Goal: Transaction & Acquisition: Purchase product/service

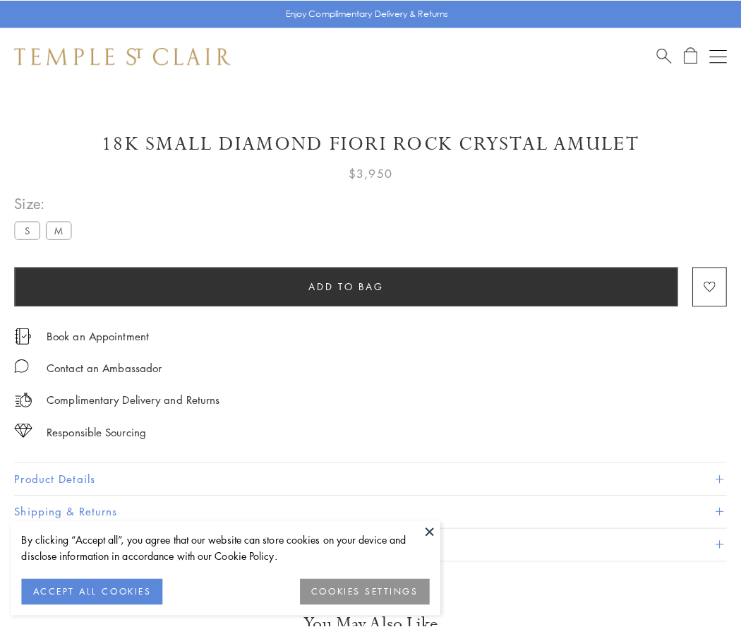
scroll to position [1, 0]
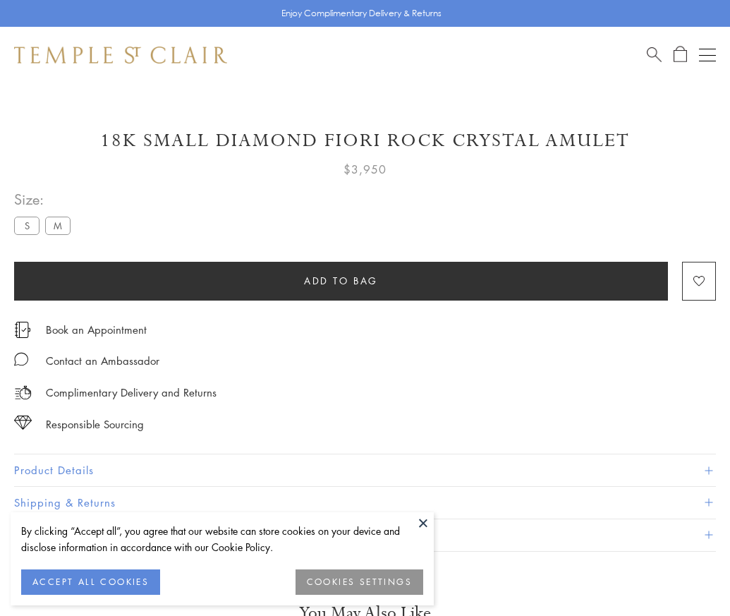
click at [341, 280] on span "Add to bag" at bounding box center [341, 281] width 74 height 16
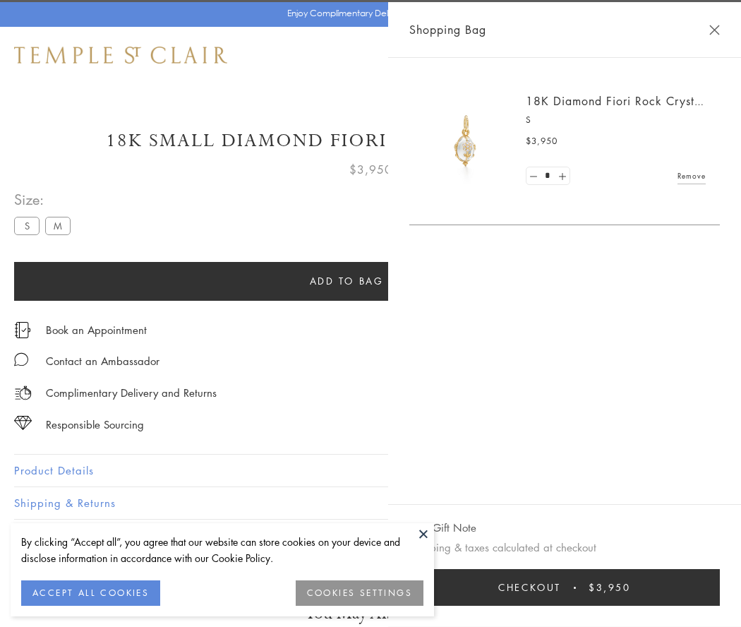
click at [561, 587] on span "Checkout" at bounding box center [529, 587] width 63 height 16
